Goal: Register for event/course

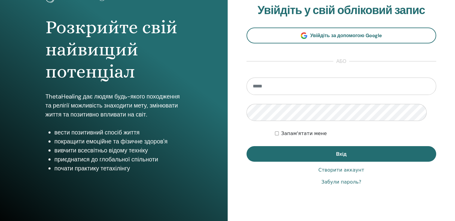
scroll to position [60, 0]
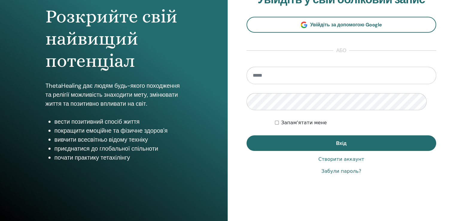
click at [286, 84] on input "email" at bounding box center [342, 75] width 190 height 17
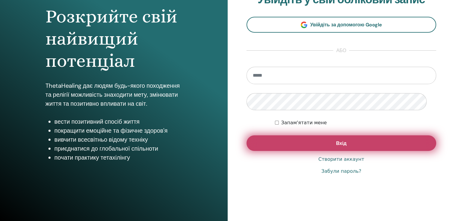
click at [329, 151] on button "Вхід" at bounding box center [342, 143] width 190 height 16
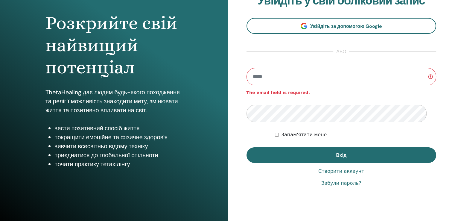
scroll to position [60, 0]
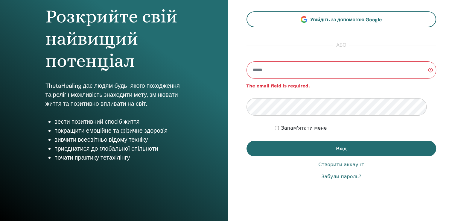
click at [286, 79] on input "email" at bounding box center [342, 69] width 190 height 17
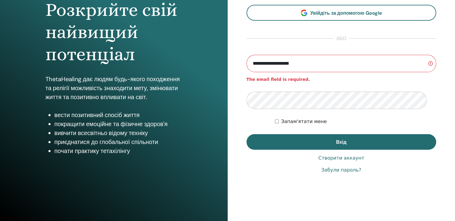
scroll to position [90, 0]
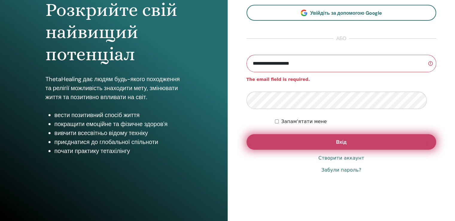
type input "**********"
click at [330, 150] on button "Вхід" at bounding box center [342, 142] width 190 height 16
